Goal: Information Seeking & Learning: Check status

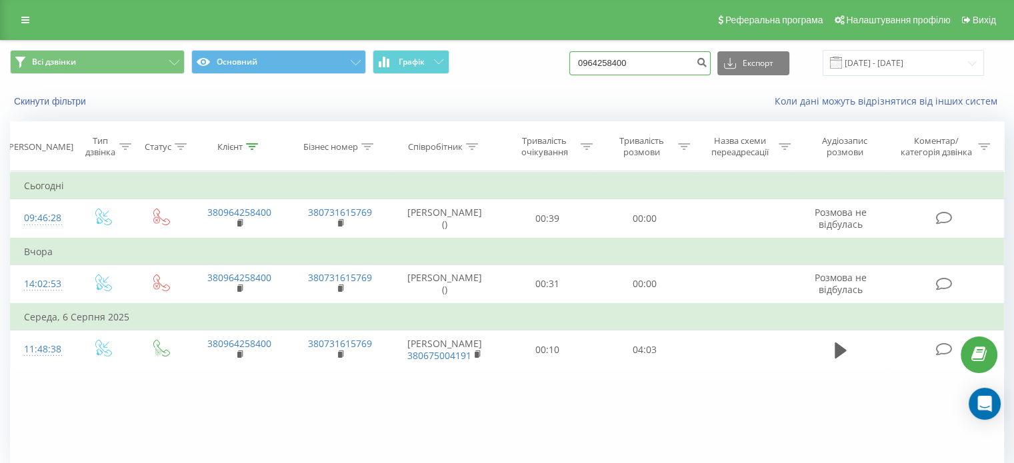
drag, startPoint x: 659, startPoint y: 69, endPoint x: 557, endPoint y: 77, distance: 102.4
click at [557, 77] on div "Всі дзвінки Основний Графік 0964258400 Експорт .csv .xls .xlsx 20.05.2025 - 20.…" at bounding box center [507, 63] width 1013 height 45
type input "0638887969"
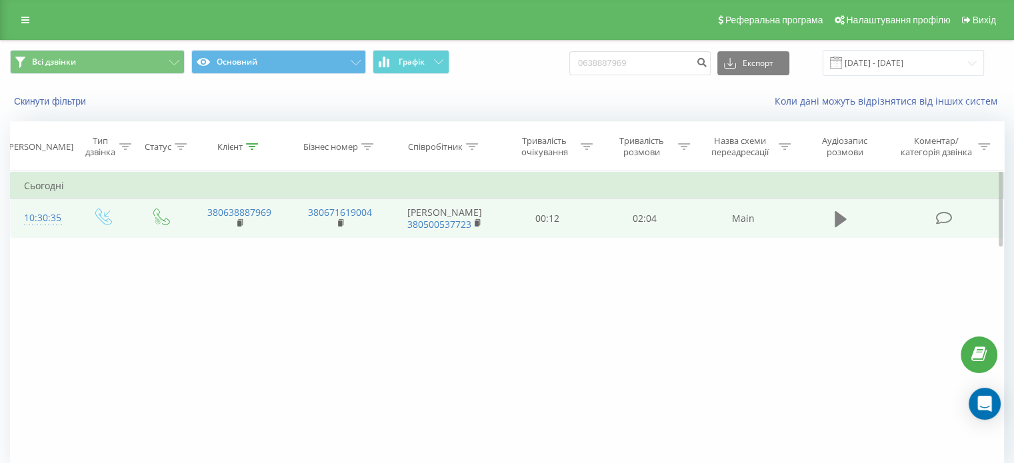
click at [839, 227] on icon at bounding box center [841, 219] width 12 height 16
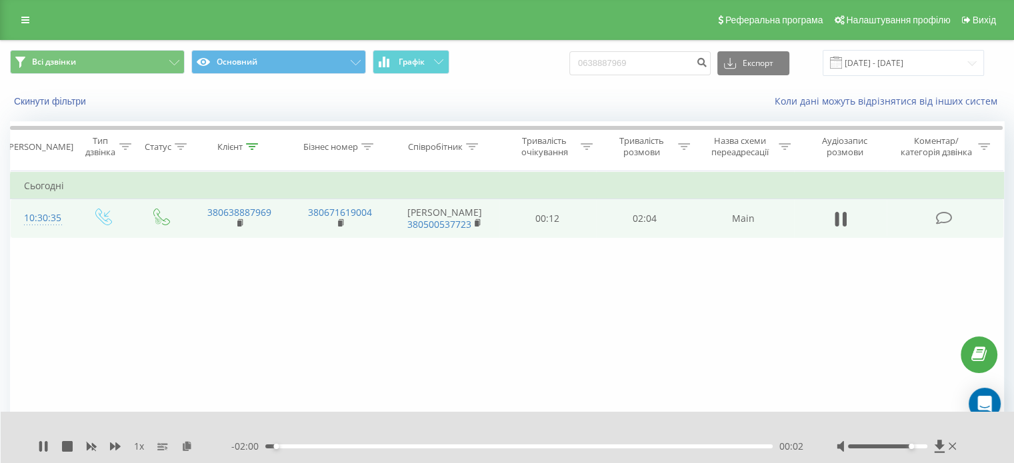
drag, startPoint x: 888, startPoint y: 445, endPoint x: 913, endPoint y: 445, distance: 24.7
click at [913, 445] on div "Accessibility label" at bounding box center [911, 446] width 5 height 5
click at [48, 443] on icon at bounding box center [43, 446] width 11 height 11
drag, startPoint x: 908, startPoint y: 447, endPoint x: 928, endPoint y: 445, distance: 20.0
click at [928, 445] on div "Accessibility label" at bounding box center [926, 446] width 5 height 5
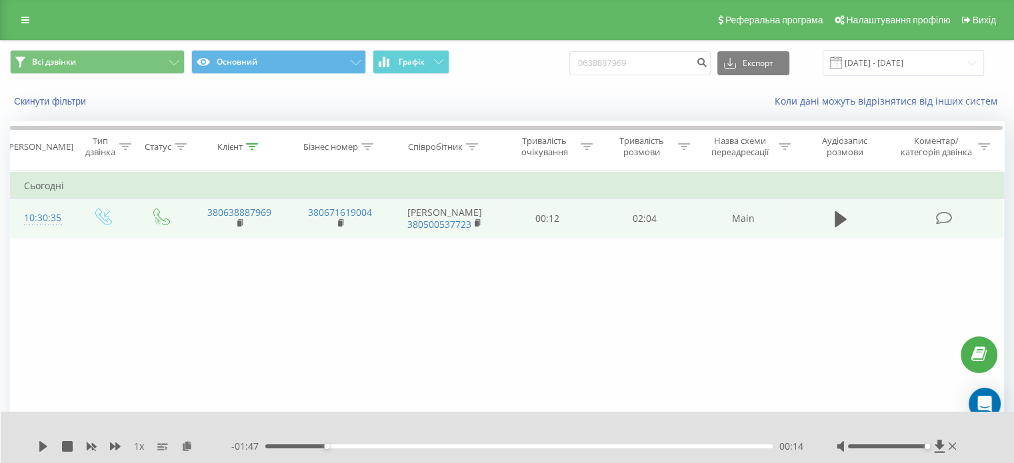
click at [315, 447] on div "00:14" at bounding box center [518, 447] width 507 height 4
click at [43, 446] on icon at bounding box center [43, 446] width 11 height 11
click at [43, 442] on icon at bounding box center [43, 446] width 11 height 11
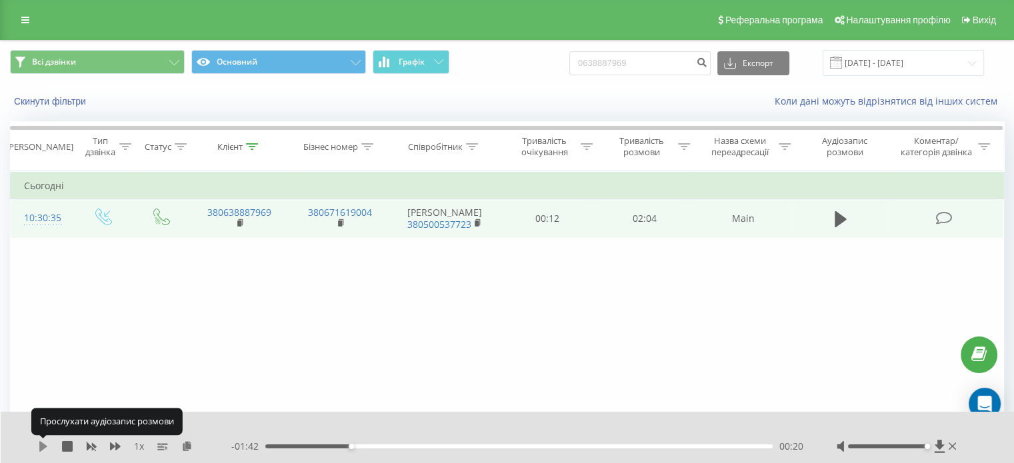
click at [44, 443] on icon at bounding box center [43, 446] width 11 height 11
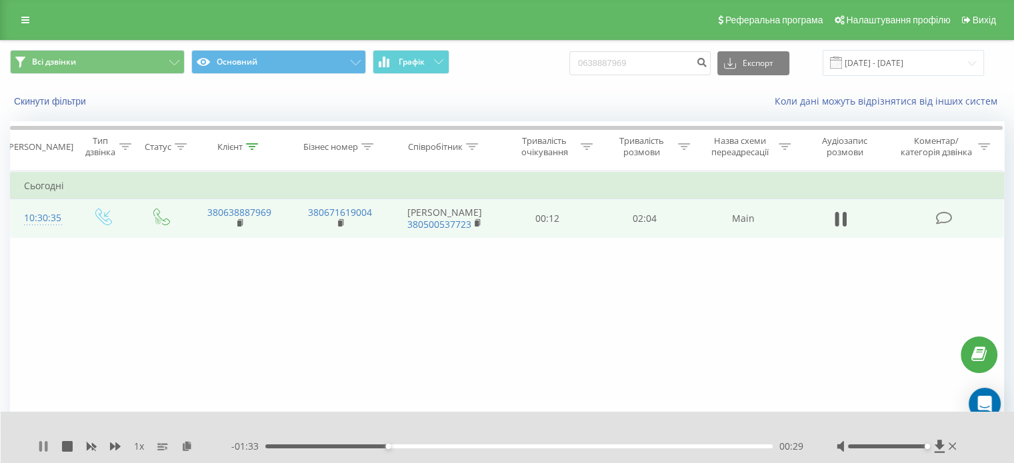
click at [45, 447] on icon at bounding box center [46, 446] width 3 height 11
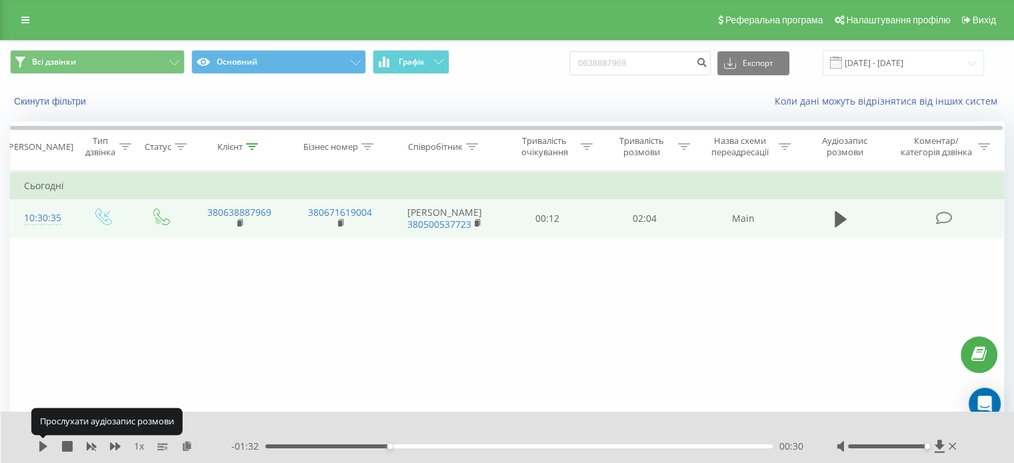
click at [45, 447] on icon at bounding box center [43, 446] width 8 height 11
click at [45, 447] on icon at bounding box center [46, 446] width 3 height 11
click at [47, 445] on icon at bounding box center [43, 446] width 11 height 11
click at [47, 445] on icon at bounding box center [46, 446] width 3 height 11
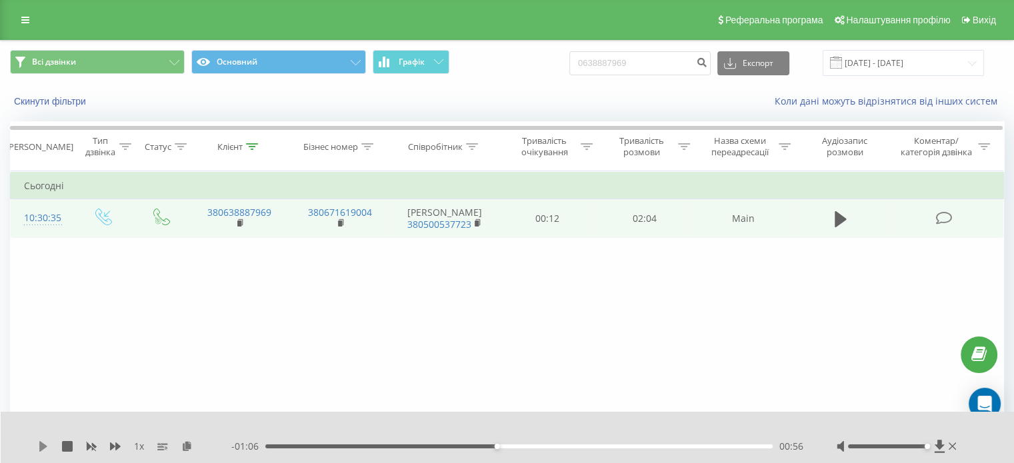
click at [41, 448] on icon at bounding box center [43, 446] width 8 height 11
click at [638, 446] on div "01:36" at bounding box center [518, 447] width 507 height 4
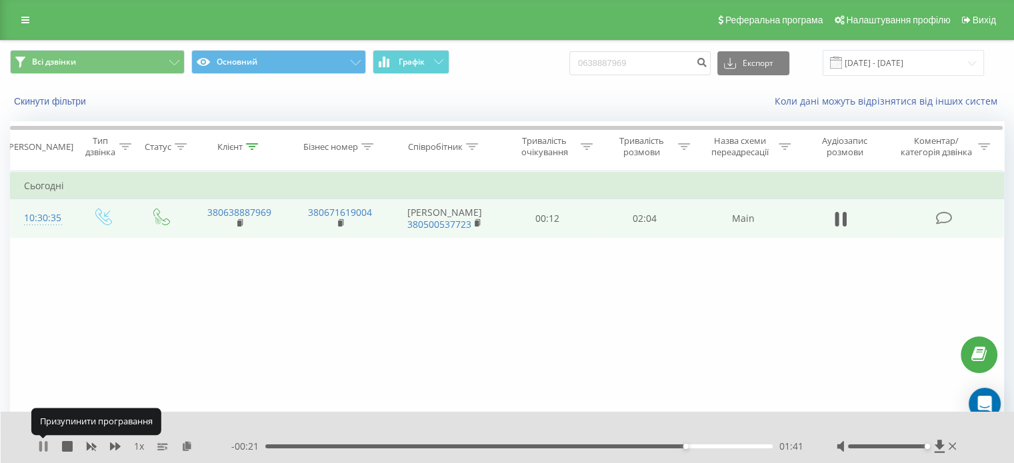
click at [43, 449] on icon at bounding box center [43, 446] width 11 height 11
click at [648, 444] on div "- 00:20 01:41 01:41" at bounding box center [517, 446] width 572 height 13
click at [645, 449] on div "- 00:20 01:41 01:41" at bounding box center [517, 446] width 572 height 13
click at [651, 447] on div "01:41" at bounding box center [518, 447] width 507 height 4
click at [39, 446] on icon at bounding box center [43, 446] width 11 height 11
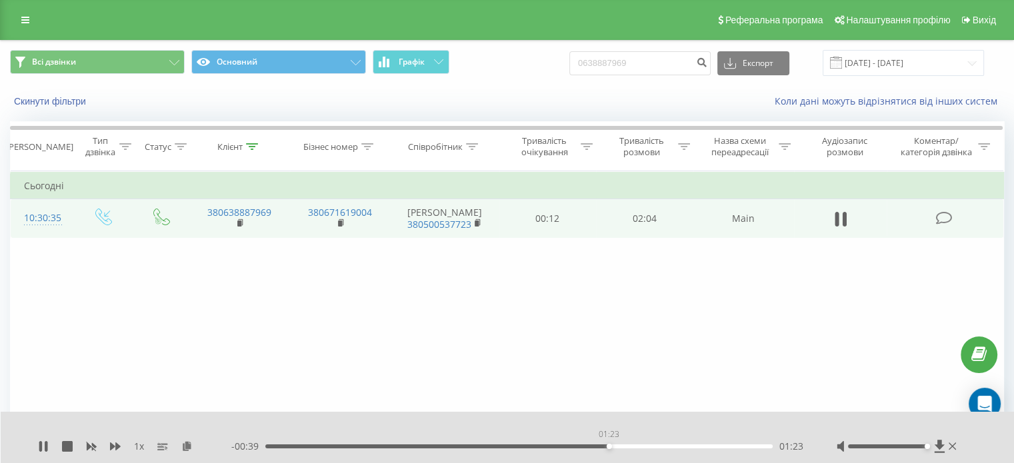
click at [609, 445] on div "01:23" at bounding box center [518, 447] width 507 height 4
click at [40, 445] on icon at bounding box center [40, 446] width 3 height 11
click at [642, 446] on div "01:43" at bounding box center [518, 447] width 507 height 4
click at [42, 447] on icon at bounding box center [43, 446] width 8 height 11
click at [627, 446] on div "01:33" at bounding box center [518, 447] width 507 height 4
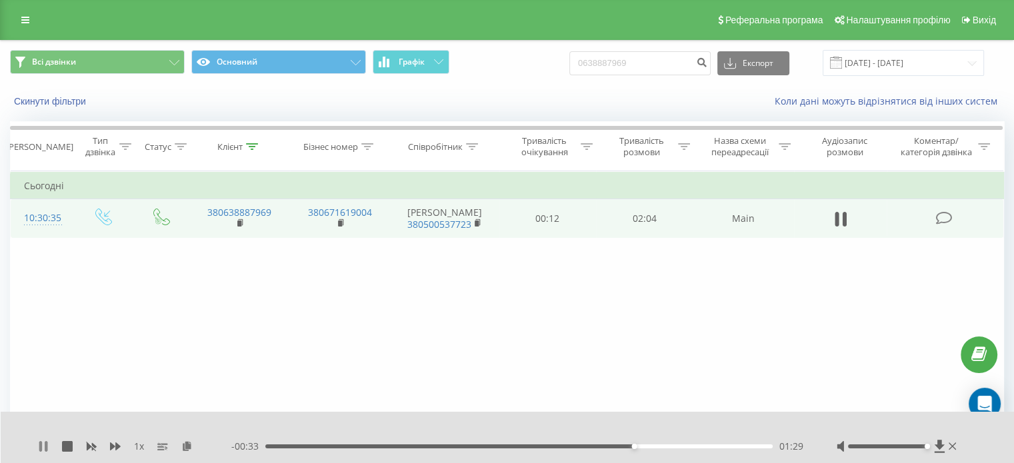
click at [41, 446] on icon at bounding box center [40, 446] width 3 height 11
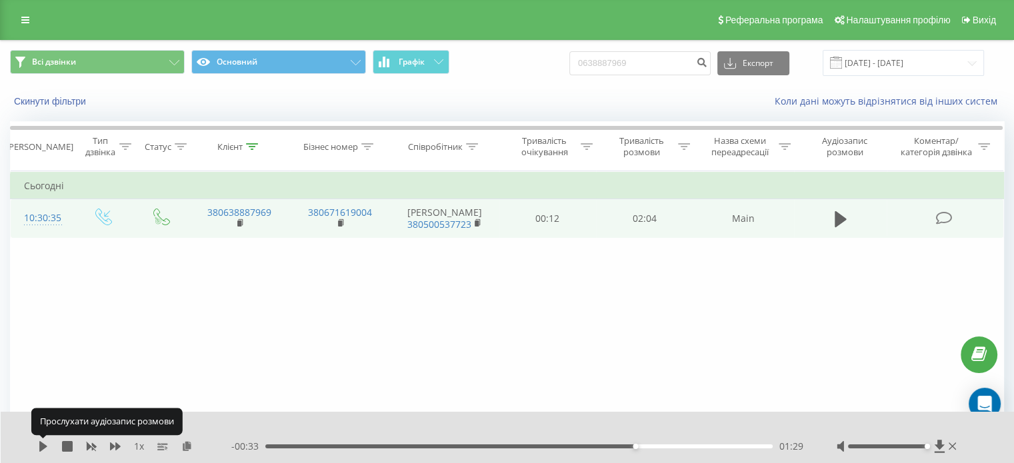
click at [41, 446] on icon at bounding box center [43, 446] width 8 height 11
click at [41, 446] on icon at bounding box center [40, 446] width 3 height 11
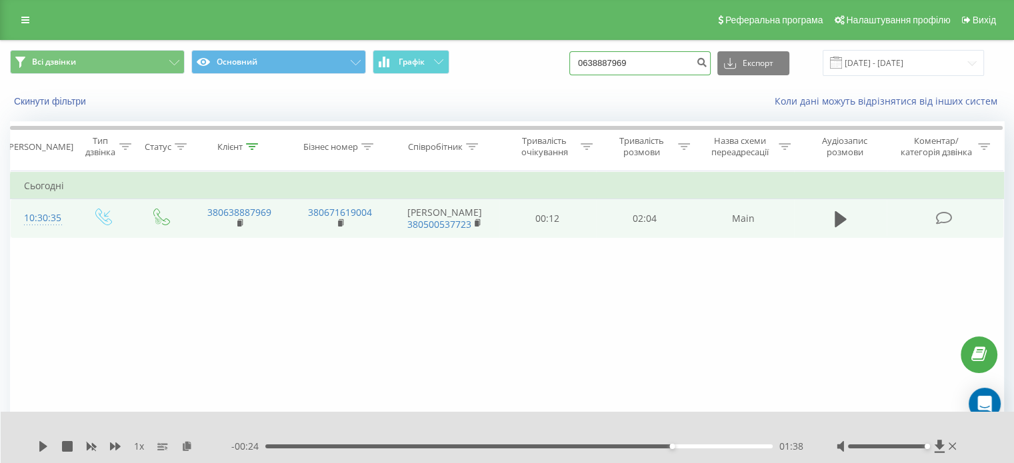
drag, startPoint x: 669, startPoint y: 60, endPoint x: 528, endPoint y: 63, distance: 141.4
click at [528, 65] on div "Всі дзвінки Основний Графік 0638887969 Експорт .csv .xls .xlsx 20.05.2025 - 20.…" at bounding box center [507, 63] width 994 height 26
type input "0753991255"
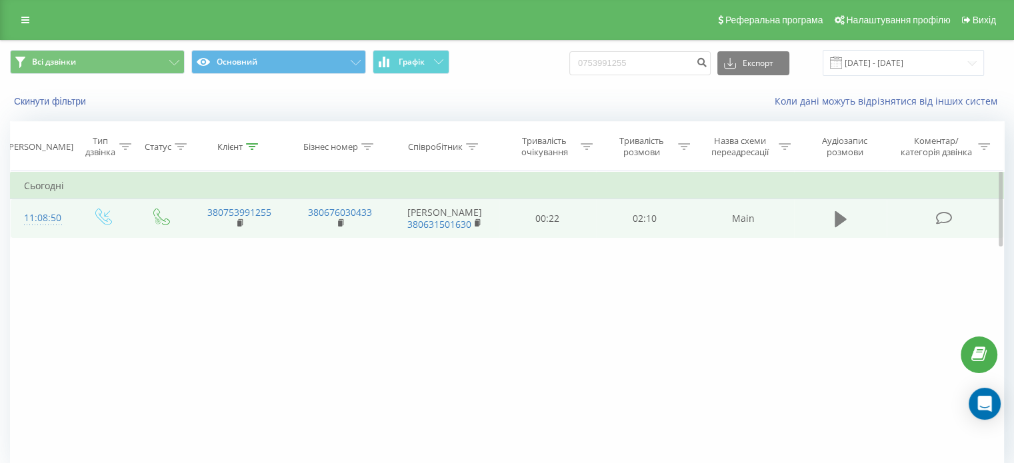
click at [837, 223] on icon at bounding box center [841, 219] width 12 height 16
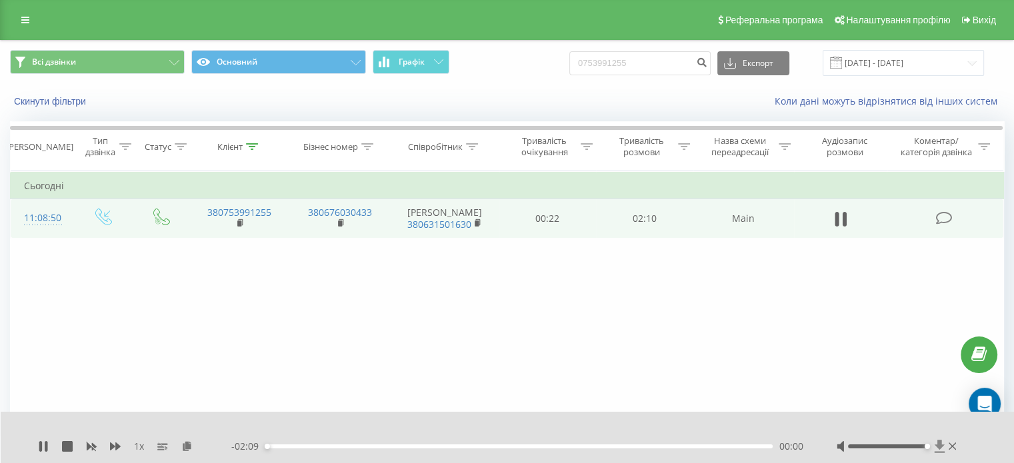
drag, startPoint x: 888, startPoint y: 445, endPoint x: 935, endPoint y: 449, distance: 47.5
click at [935, 449] on div at bounding box center [898, 446] width 123 height 13
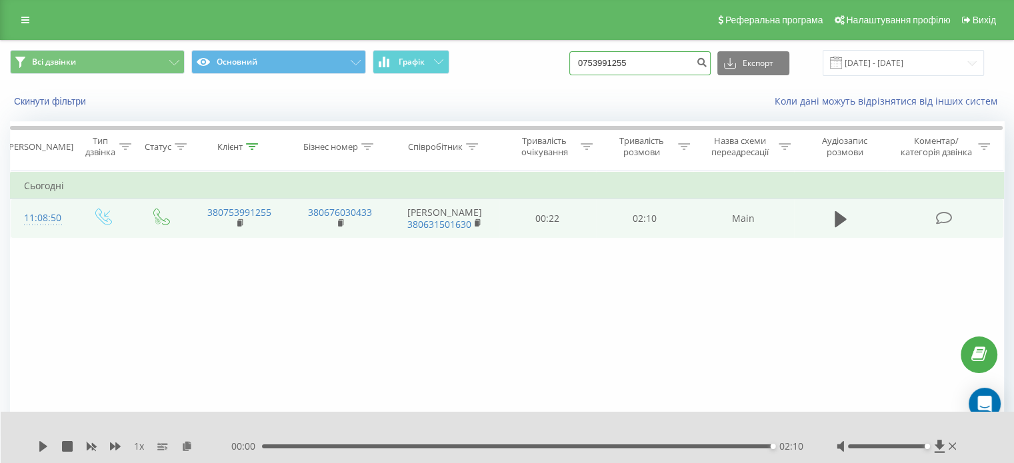
drag, startPoint x: 657, startPoint y: 61, endPoint x: 455, endPoint y: 85, distance: 203.3
click at [455, 85] on div "Всі дзвінки Основний Графік 0753991255 Експорт .csv .xls .xlsx [DATE] - [DATE]" at bounding box center [507, 63] width 1013 height 45
paste input "972014777"
type input "0972014777"
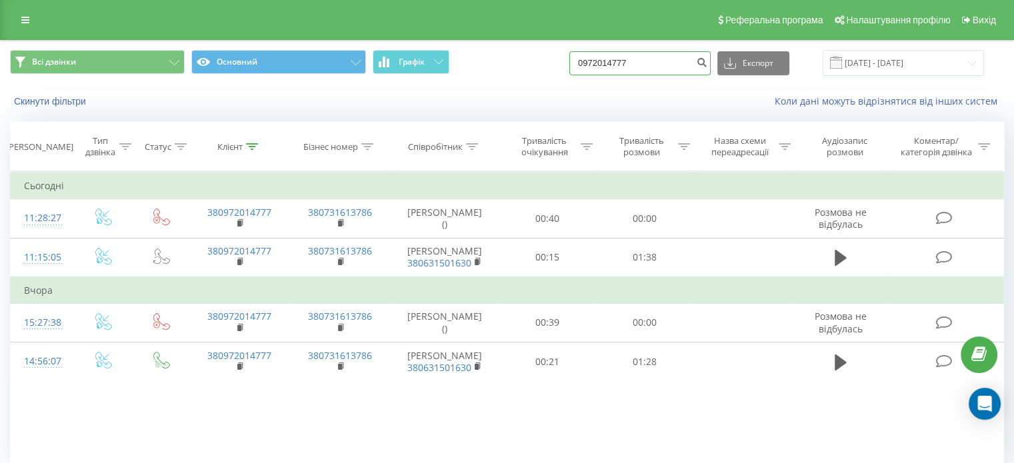
drag, startPoint x: 616, startPoint y: 68, endPoint x: 461, endPoint y: 71, distance: 154.7
click at [461, 71] on div "Всі дзвінки Основний Графік 0972014777 Експорт .csv .xls .xlsx 20.05.2025 - 20.…" at bounding box center [507, 63] width 994 height 26
click at [633, 65] on input at bounding box center [639, 63] width 141 height 24
type input "46737024428"
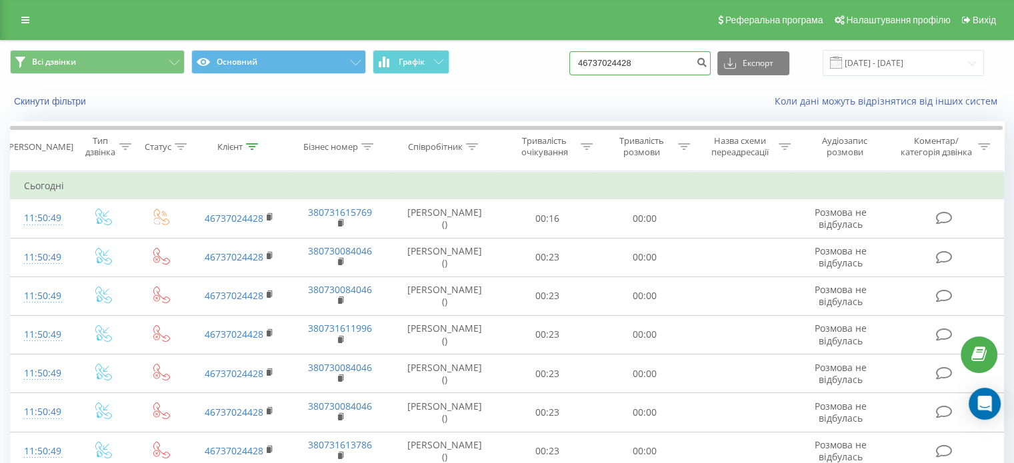
click at [673, 67] on input "46737024428" at bounding box center [639, 63] width 141 height 24
click at [657, 63] on input "46737024428" at bounding box center [639, 63] width 141 height 24
